Goal: Find specific page/section: Find specific page/section

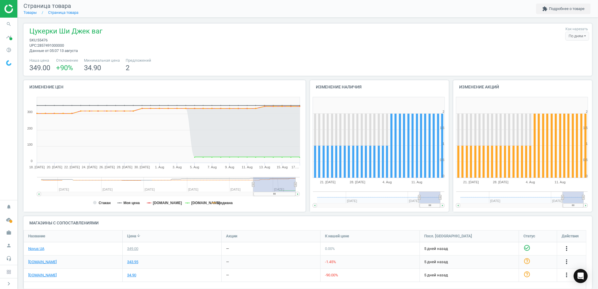
scroll to position [71, 574]
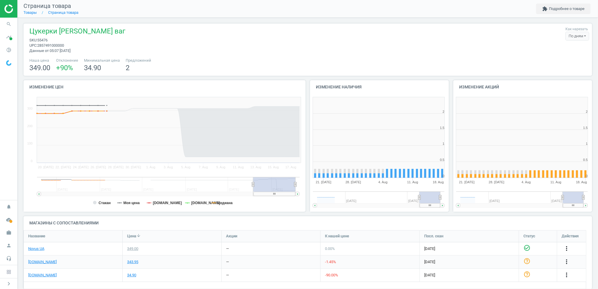
scroll to position [129, 149]
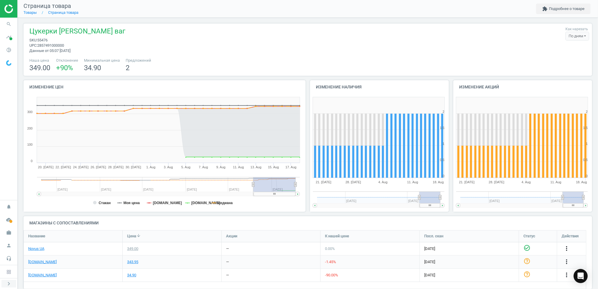
click at [9, 285] on icon "chevron_right" at bounding box center [8, 283] width 7 height 7
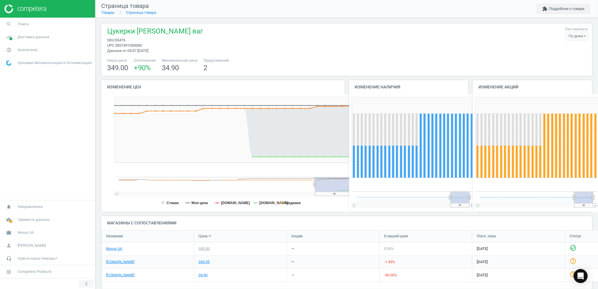
scroll to position [3, 3]
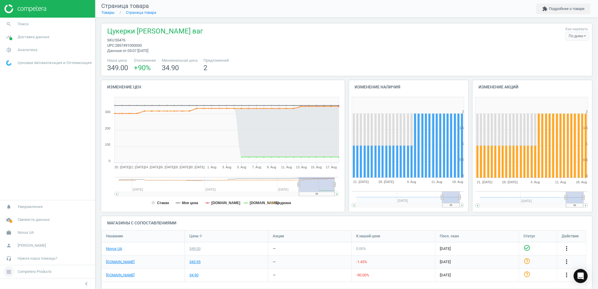
click at [33, 273] on span "Competera Products" at bounding box center [35, 271] width 34 height 5
click at [24, 37] on span "Доставка данных" at bounding box center [34, 36] width 32 height 5
click at [10, 50] on span "Обзор" at bounding box center [11, 49] width 10 height 5
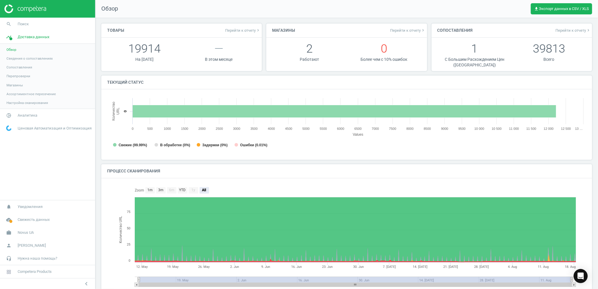
scroll to position [3, 3]
click at [14, 112] on span "pie_chart_outlined" at bounding box center [9, 115] width 18 height 13
click at [16, 71] on span "Товары" at bounding box center [12, 71] width 12 height 5
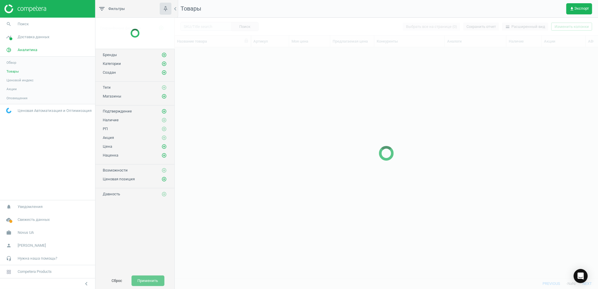
scroll to position [219, 417]
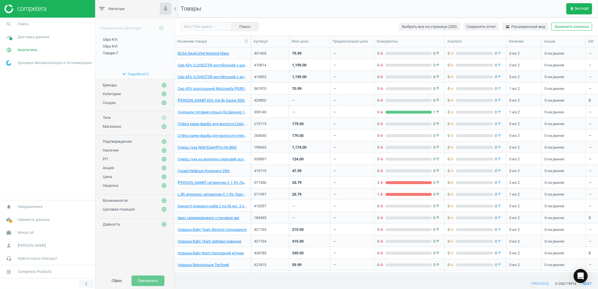
click at [86, 287] on icon "chevron_left" at bounding box center [86, 283] width 7 height 7
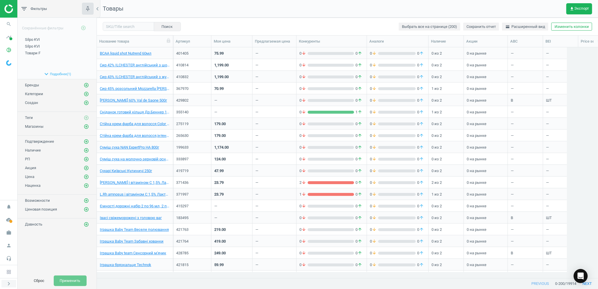
scroll to position [219, 495]
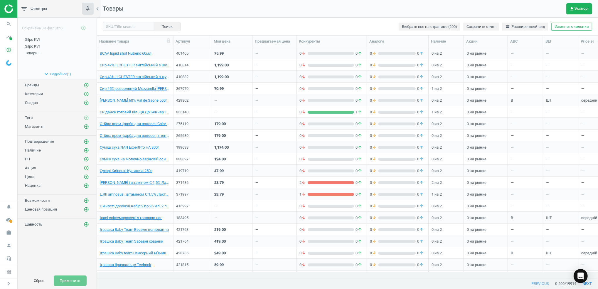
scroll to position [219, 495]
click at [9, 25] on icon "search" at bounding box center [8, 23] width 11 height 11
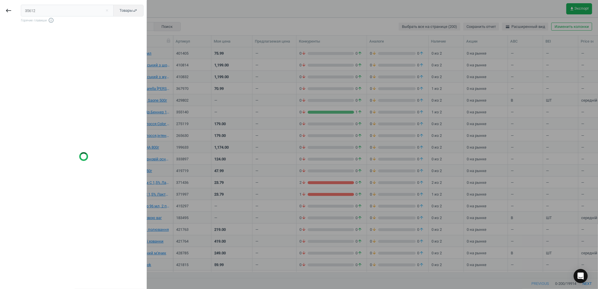
type input "35612"
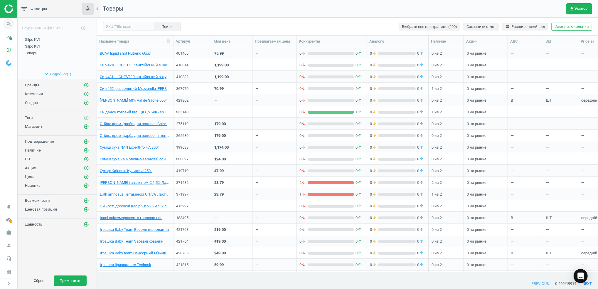
click at [6, 21] on icon "search" at bounding box center [8, 23] width 11 height 11
click at [5, 23] on icon "search" at bounding box center [8, 23] width 11 height 11
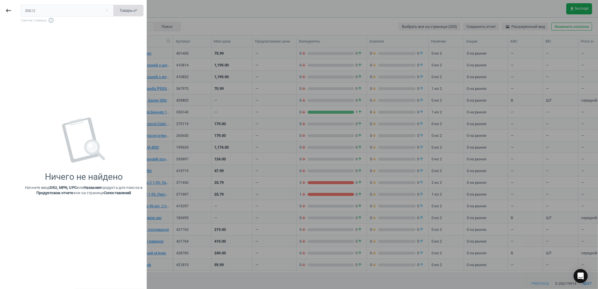
click at [119, 12] on span "Товары swap_horiz" at bounding box center [128, 10] width 18 height 5
click at [77, 12] on input "35612" at bounding box center [60, 11] width 78 height 12
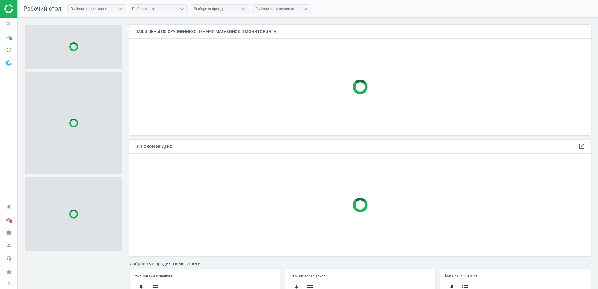
scroll to position [123, 467]
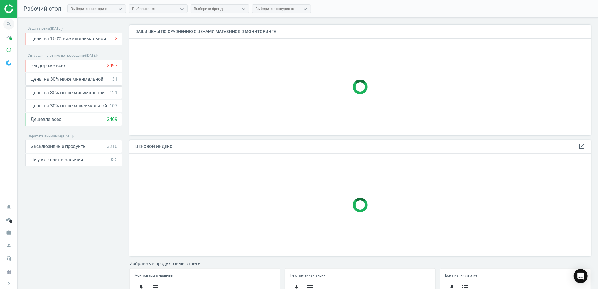
click at [8, 24] on icon "search" at bounding box center [8, 23] width 11 height 11
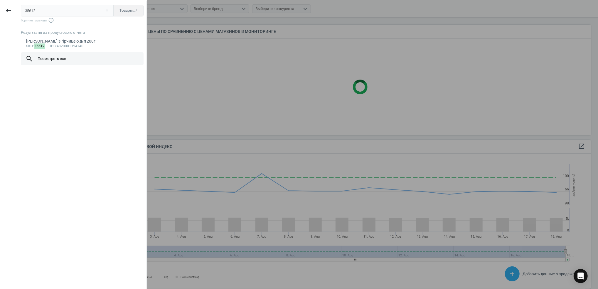
scroll to position [128, 467]
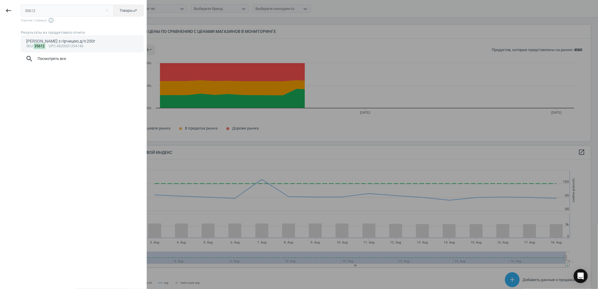
type input "35612"
click at [56, 45] on div "sku : 35612 upc :4820001354140" at bounding box center [82, 46] width 112 height 5
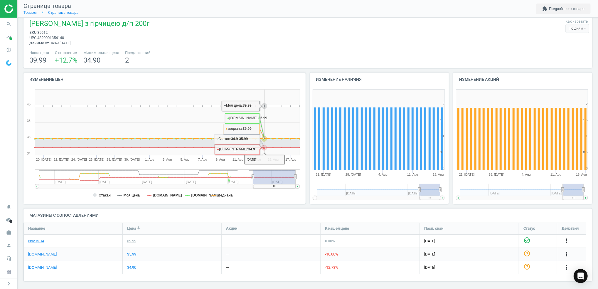
scroll to position [10, 0]
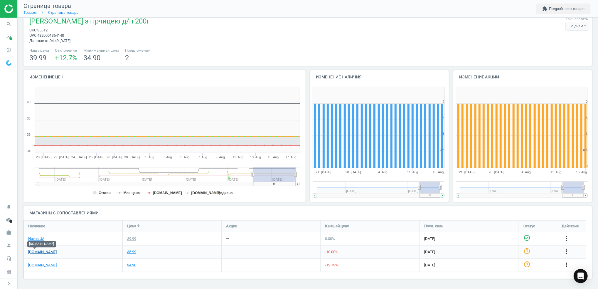
click at [38, 252] on link "[DOMAIN_NAME]" at bounding box center [42, 251] width 28 height 5
click at [35, 239] on link "Novus UA" at bounding box center [36, 238] width 16 height 5
